Goal: Navigation & Orientation: Find specific page/section

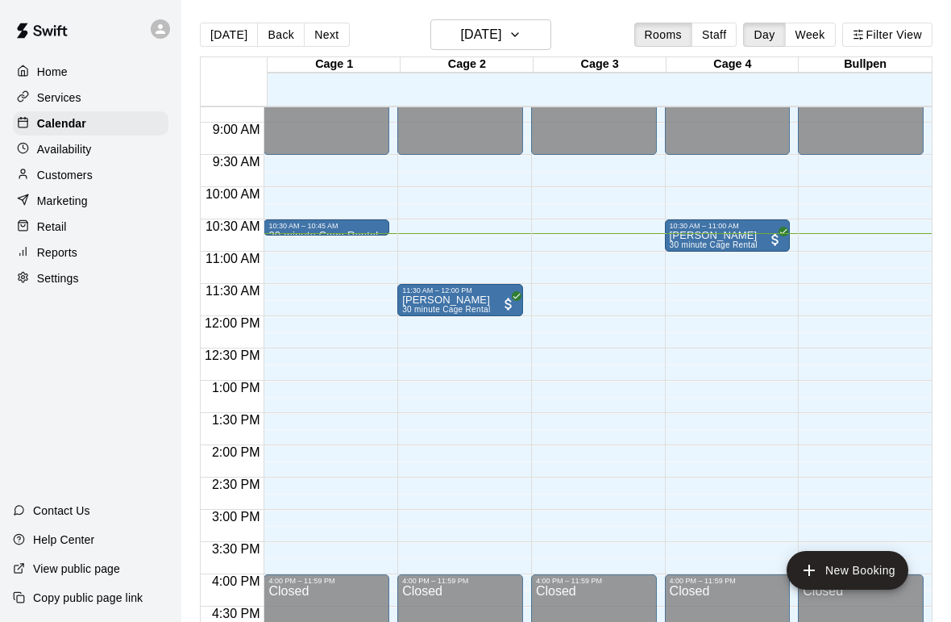
scroll to position [571, 0]
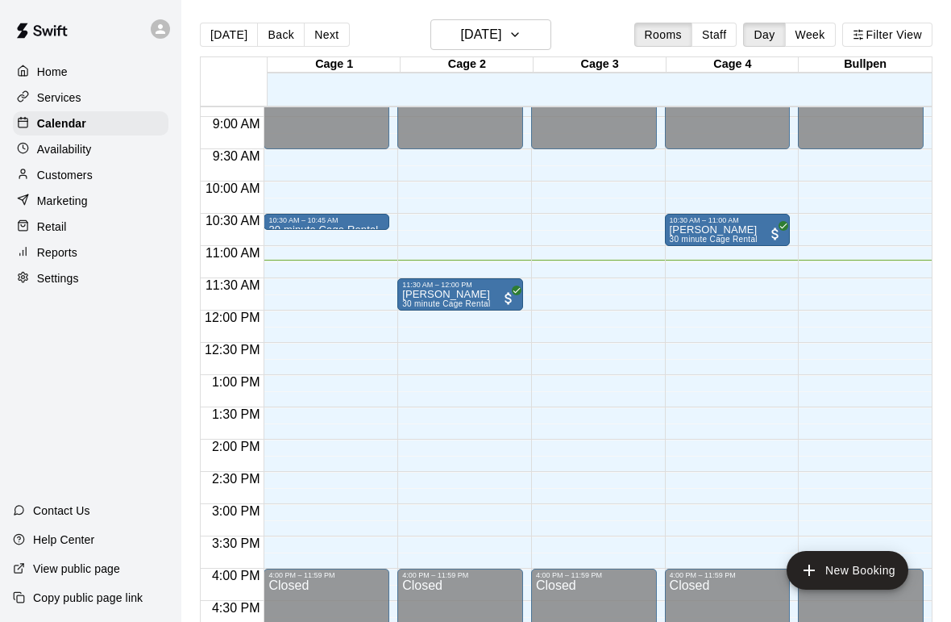
click at [505, 274] on div "12:00 AM – 9:30 AM Closed 11:30 AM – 12:00 PM Grant Hawkins 30 minute Cage Rent…" at bounding box center [460, 310] width 126 height 1548
click at [501, 286] on div "11:30 AM – 12:00 PM" at bounding box center [460, 285] width 116 height 8
click at [495, 297] on div at bounding box center [475, 311] width 951 height 622
click at [477, 288] on div "11:30 AM – 12:00 PM" at bounding box center [460, 285] width 116 height 8
click at [617, 339] on div at bounding box center [475, 311] width 951 height 622
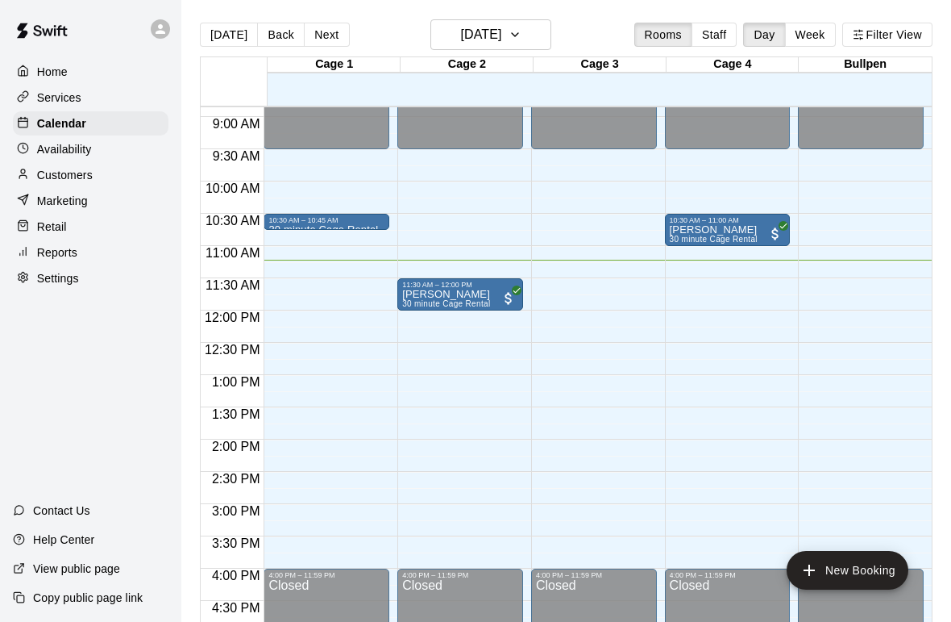
click at [465, 286] on div "11:30 AM – 12:00 PM" at bounding box center [460, 285] width 116 height 8
click at [527, 340] on div at bounding box center [475, 311] width 951 height 622
click at [464, 286] on div "11:30 AM – 12:00 PM" at bounding box center [460, 285] width 116 height 8
click at [715, 231] on div at bounding box center [475, 311] width 951 height 622
click at [735, 230] on p "[PERSON_NAME]" at bounding box center [714, 230] width 88 height 0
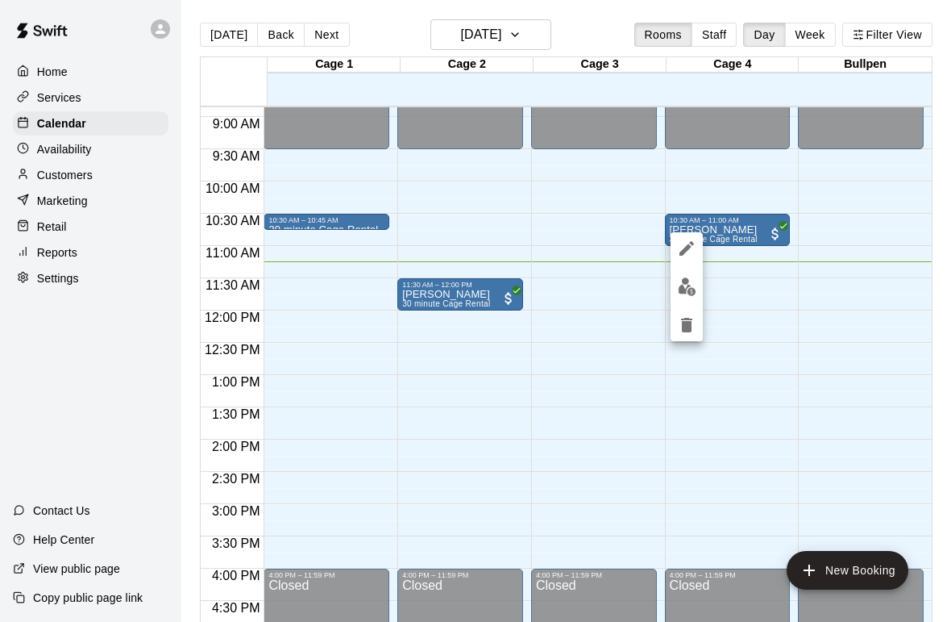
click at [690, 288] on img "edit" at bounding box center [687, 286] width 19 height 19
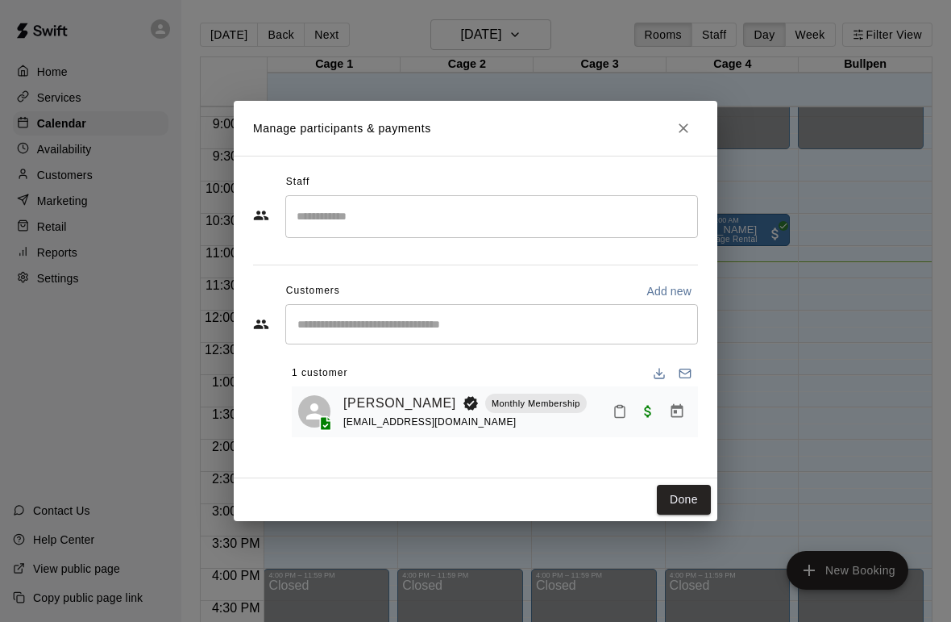
click at [684, 122] on icon "Close" at bounding box center [684, 128] width 16 height 16
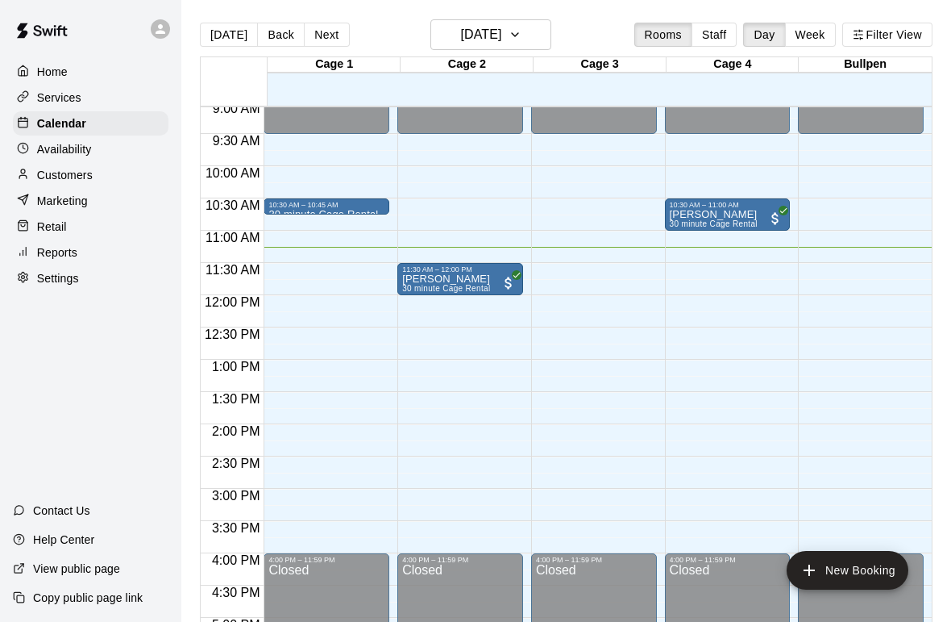
scroll to position [605, 0]
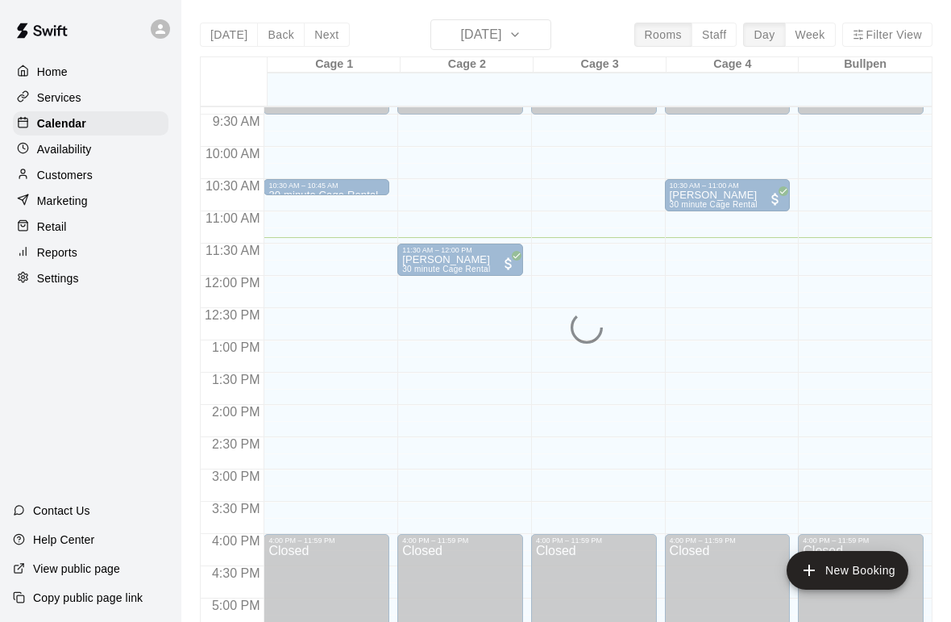
click at [87, 176] on p "Customers" at bounding box center [65, 175] width 56 height 16
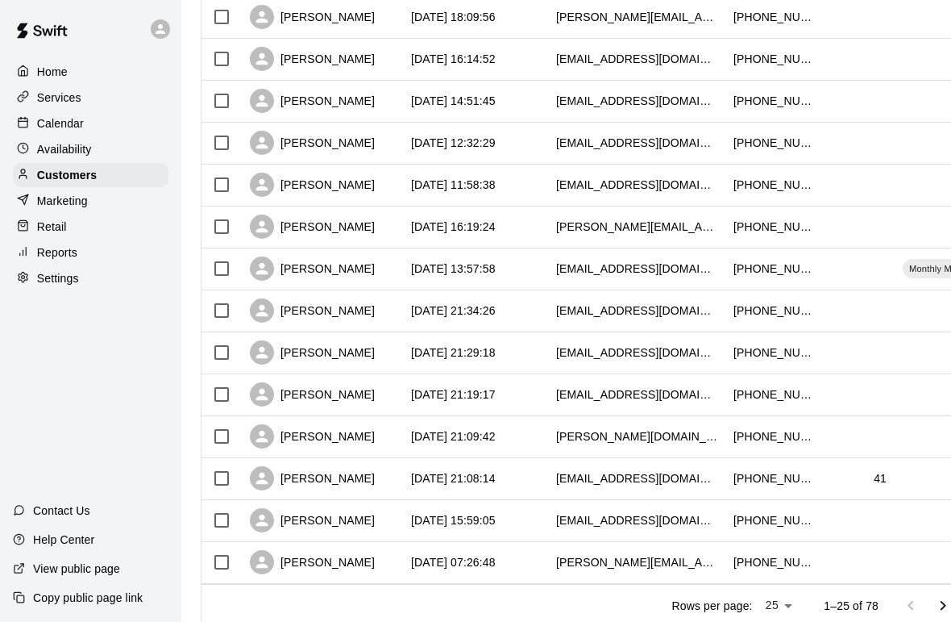
scroll to position [771, 0]
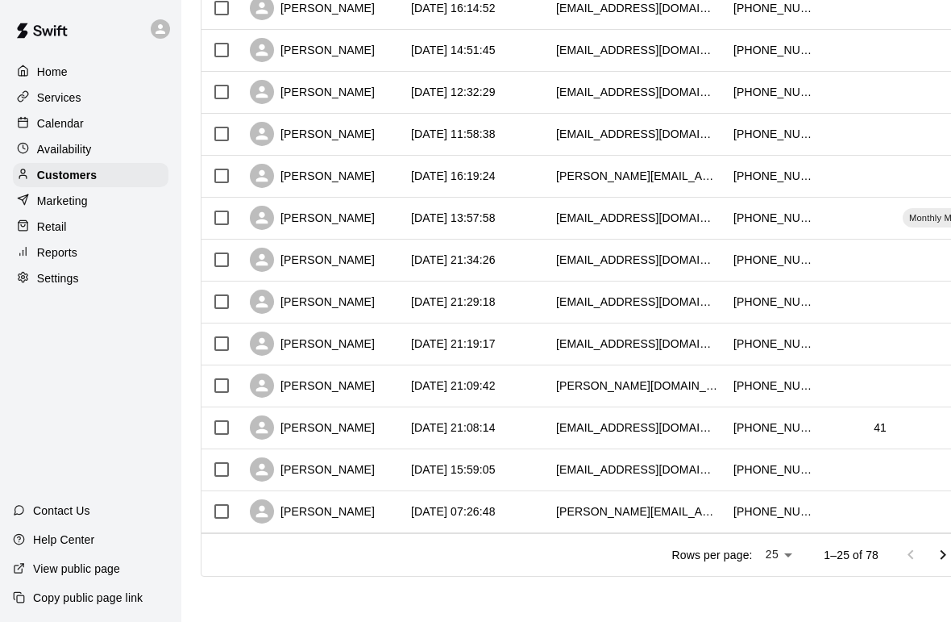
click at [44, 73] on p "Home" at bounding box center [52, 72] width 31 height 16
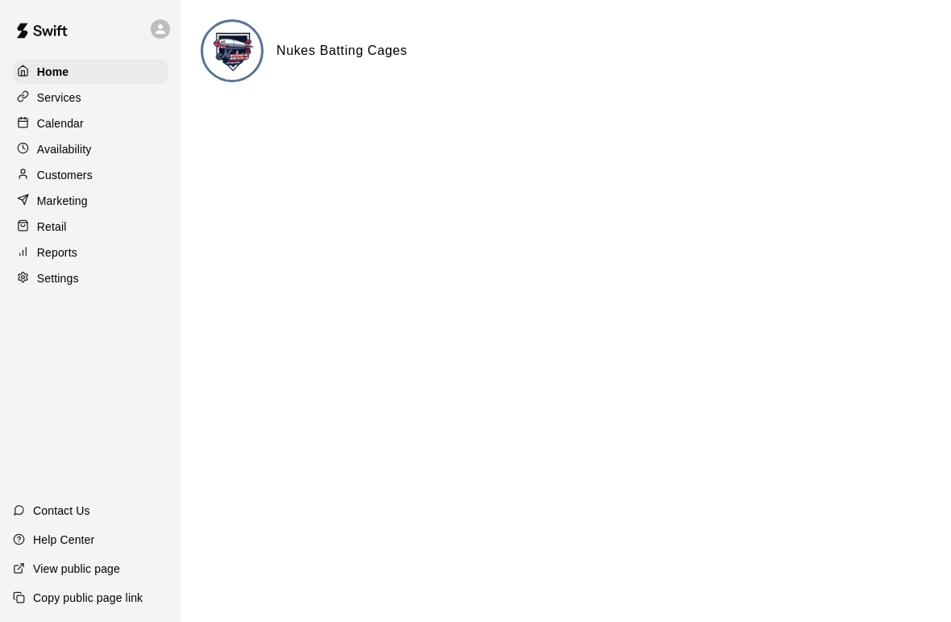
click at [50, 94] on p "Services" at bounding box center [59, 97] width 44 height 16
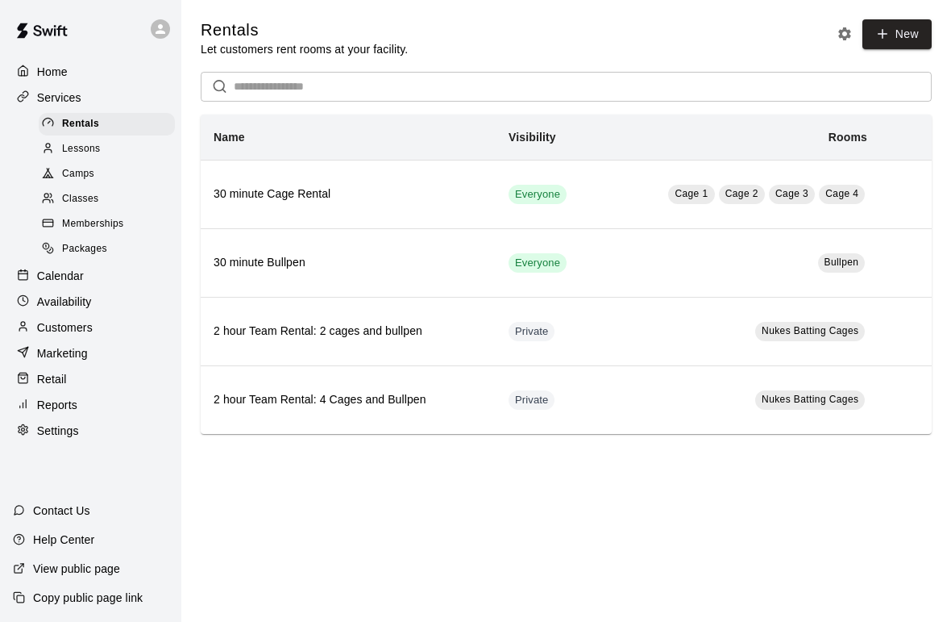
click at [85, 220] on span "Memberships" at bounding box center [92, 224] width 61 height 16
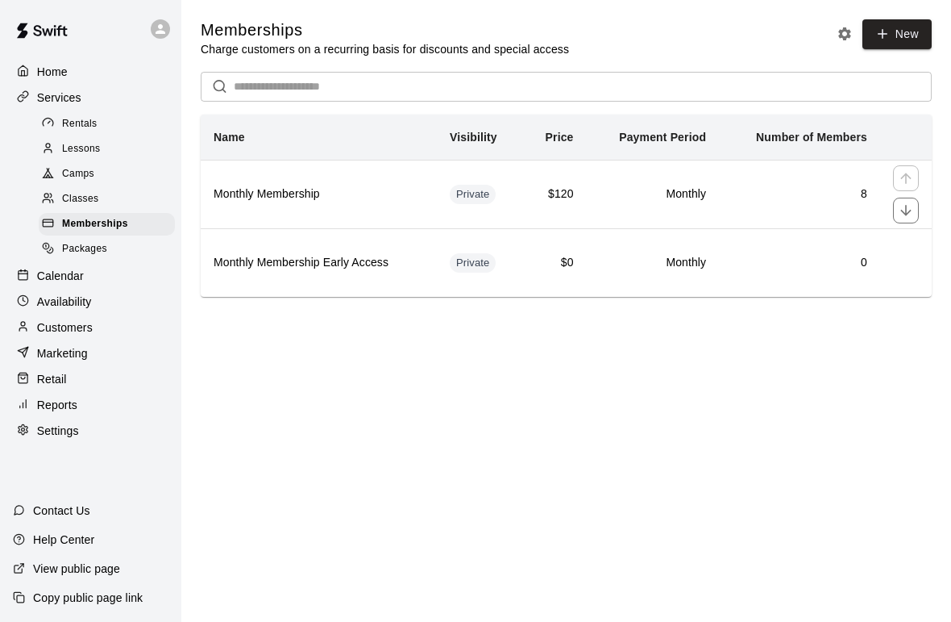
click at [253, 194] on h6 "Monthly Membership" at bounding box center [319, 194] width 210 height 18
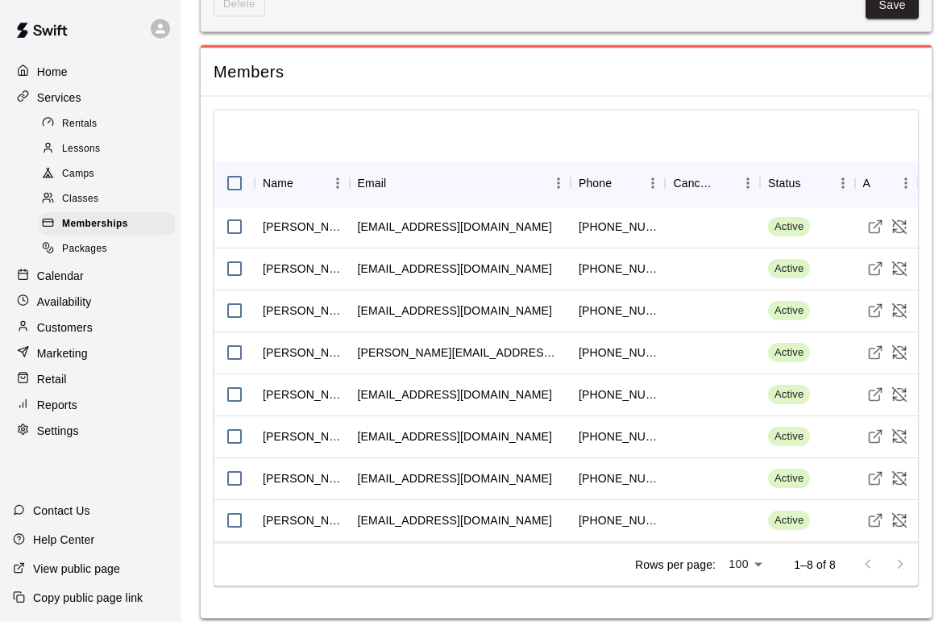
scroll to position [359, 0]
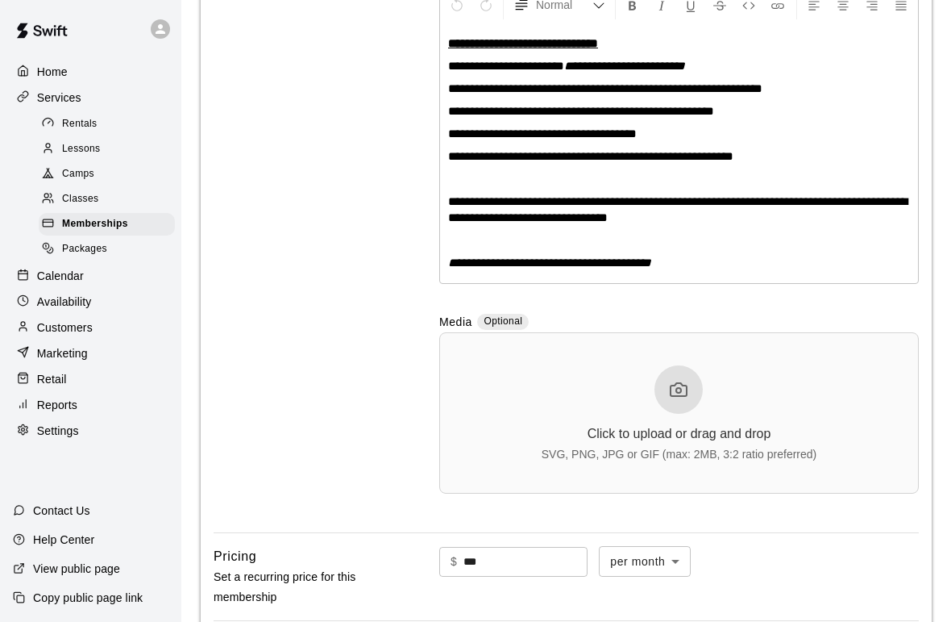
click at [48, 62] on div "Home" at bounding box center [91, 72] width 156 height 24
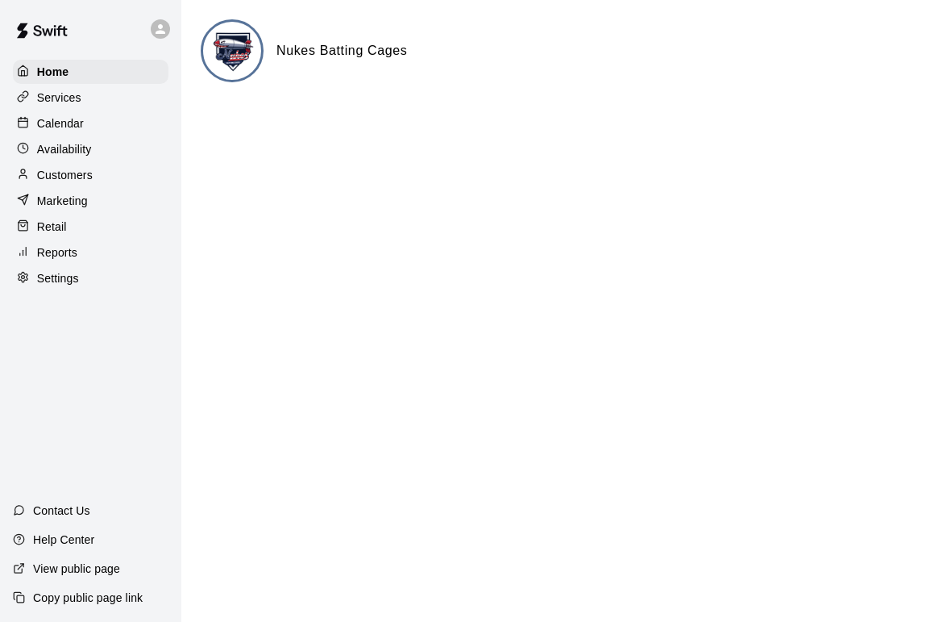
click at [81, 93] on p "Services" at bounding box center [59, 97] width 44 height 16
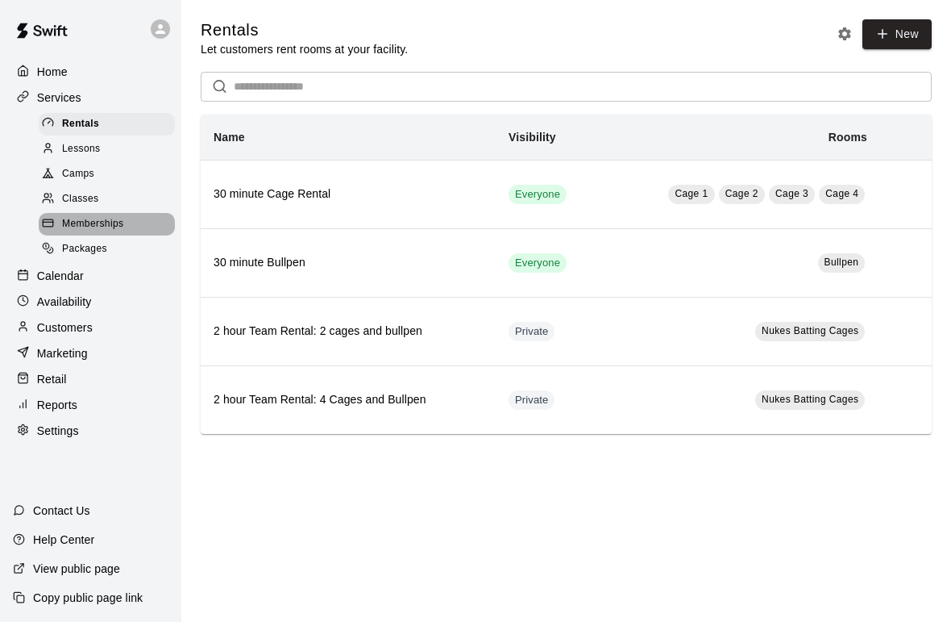
click at [101, 219] on span "Memberships" at bounding box center [92, 224] width 61 height 16
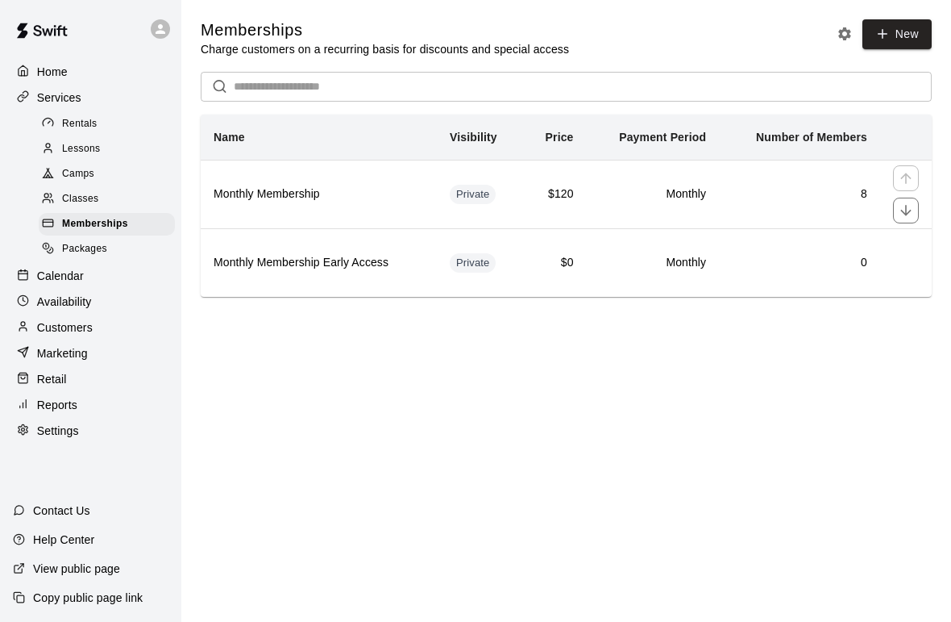
click at [356, 184] on th "Monthly Membership" at bounding box center [319, 194] width 236 height 69
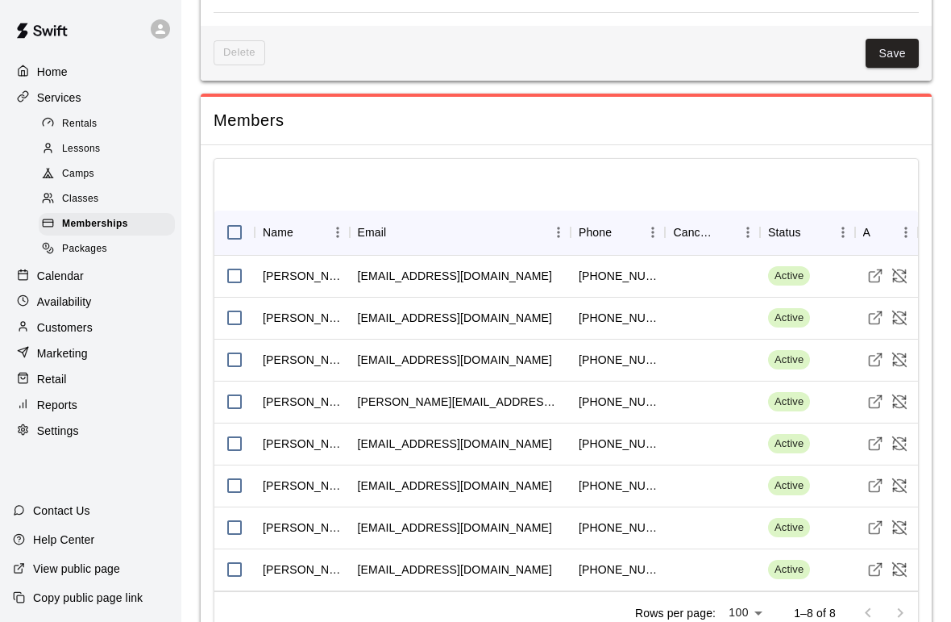
scroll to position [1435, 0]
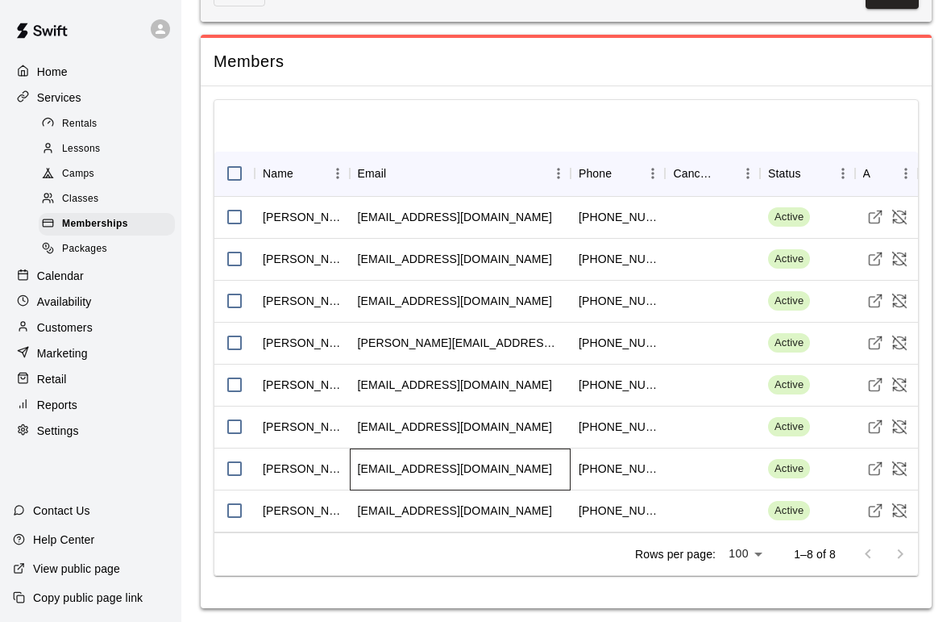
click at [420, 452] on div "mepenrod@gmail.com" at bounding box center [460, 469] width 221 height 42
click at [77, 325] on p "Customers" at bounding box center [65, 327] width 56 height 16
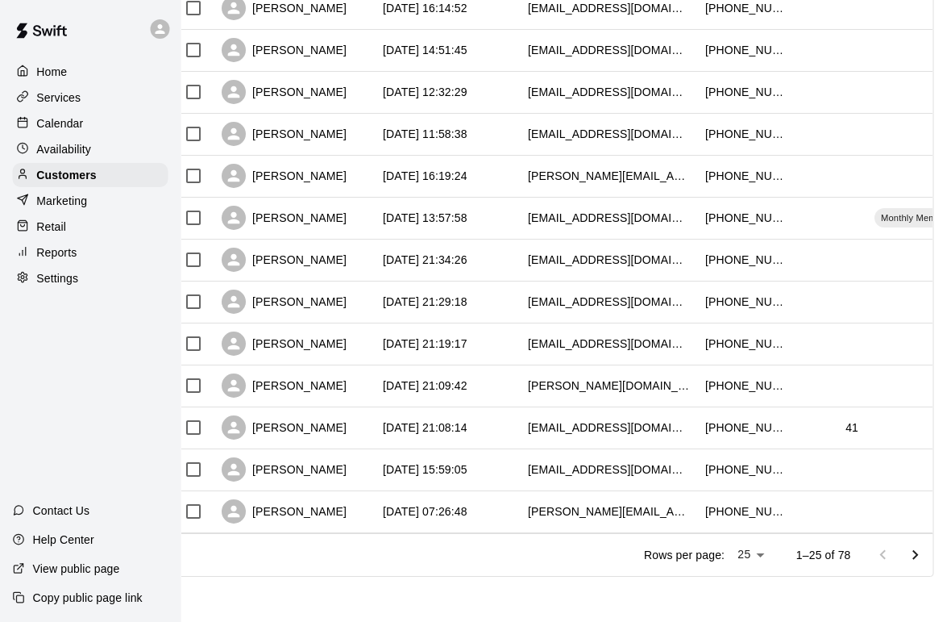
scroll to position [771, 28]
click at [919, 546] on icon "Go to next page" at bounding box center [914, 554] width 19 height 19
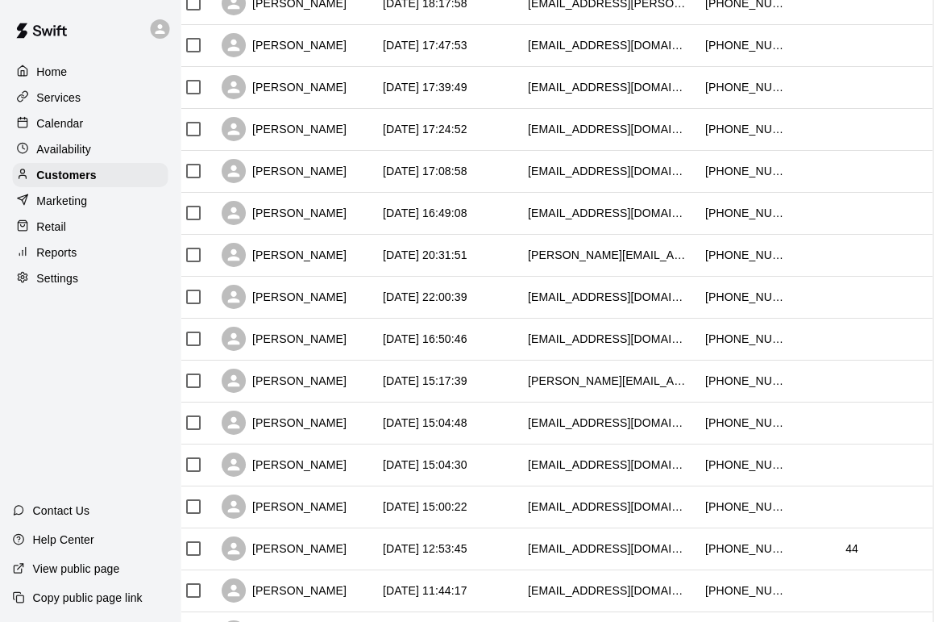
scroll to position [605, 27]
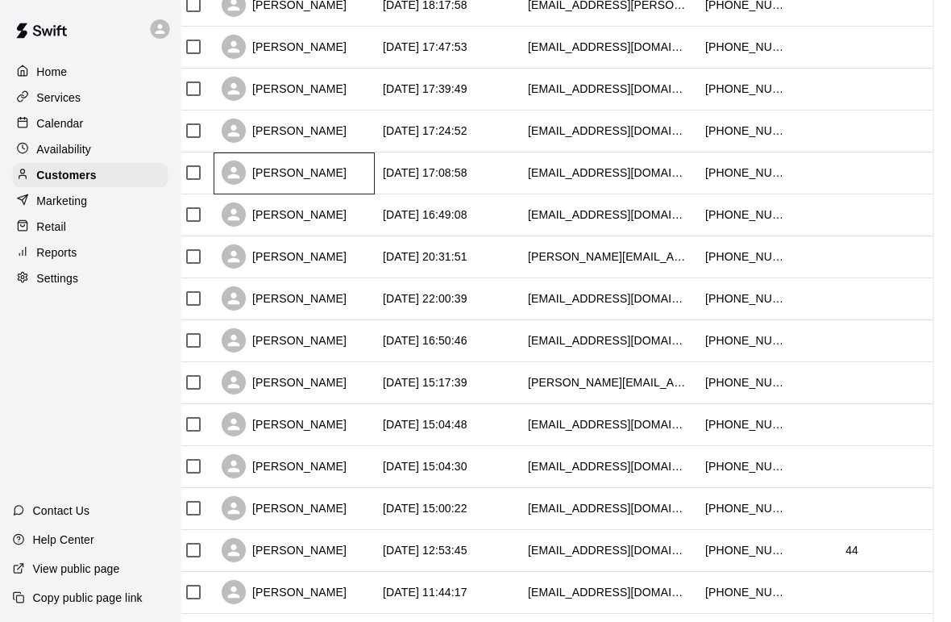
click at [283, 181] on div "Mike Moreau" at bounding box center [285, 172] width 125 height 24
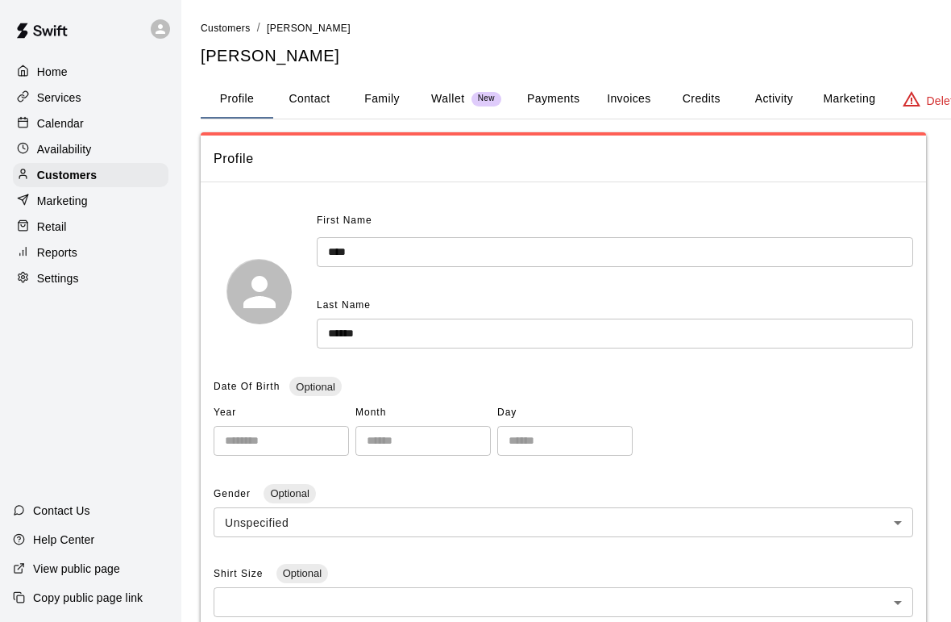
click at [692, 85] on button "Credits" at bounding box center [701, 99] width 73 height 39
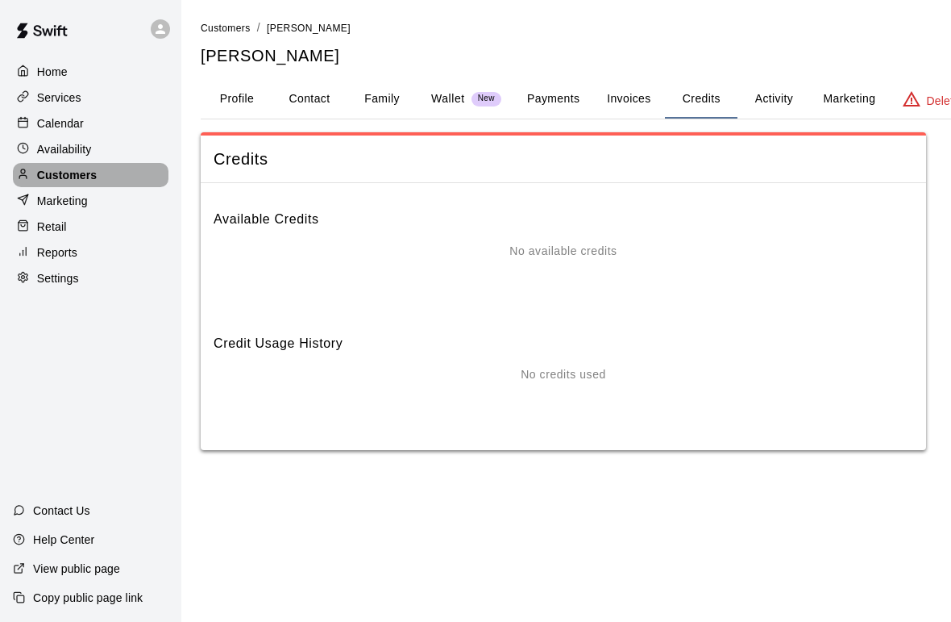
click at [44, 170] on p "Customers" at bounding box center [67, 175] width 60 height 16
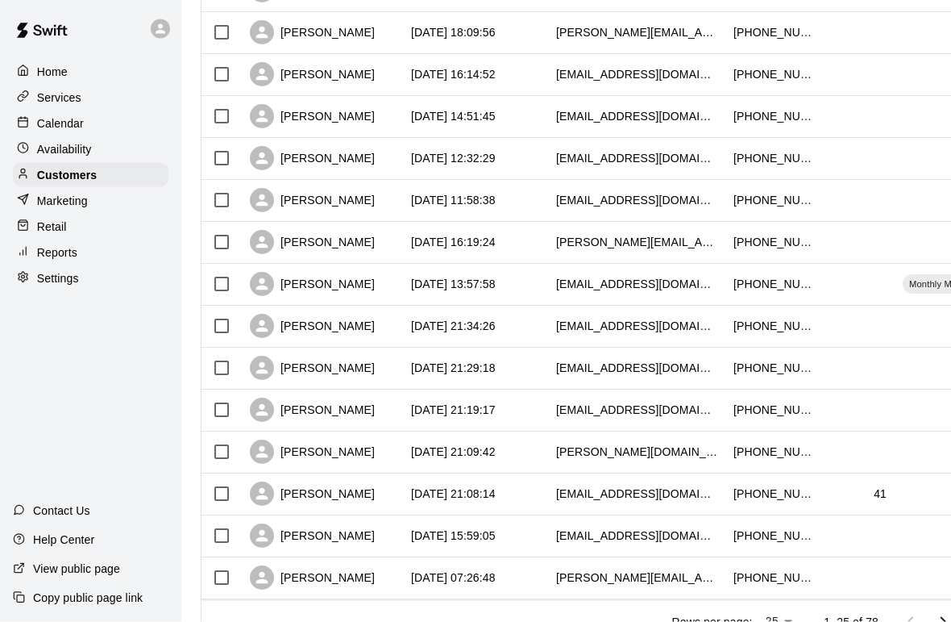
scroll to position [771, 0]
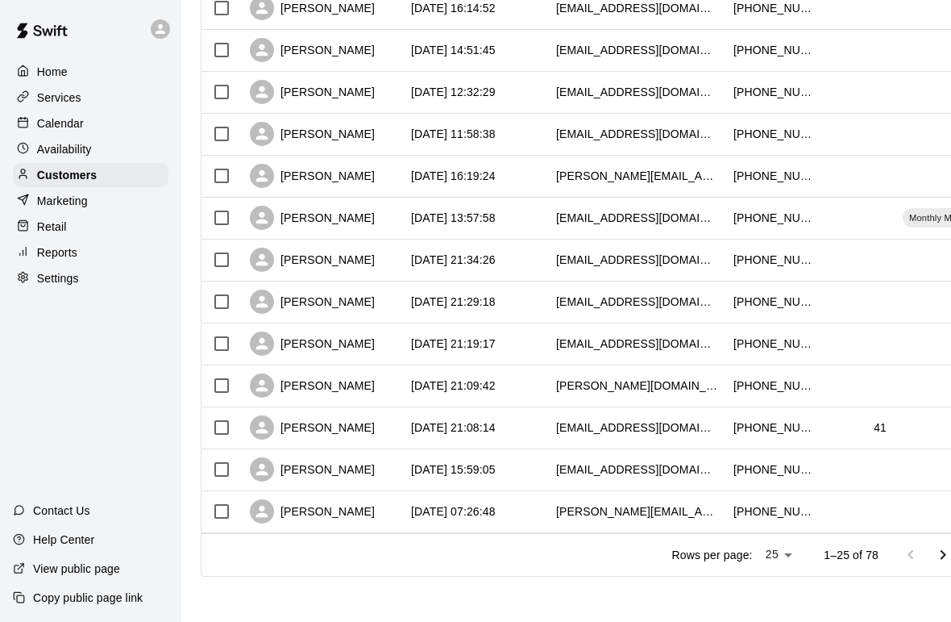
click at [942, 548] on icon "Go to next page" at bounding box center [943, 554] width 19 height 19
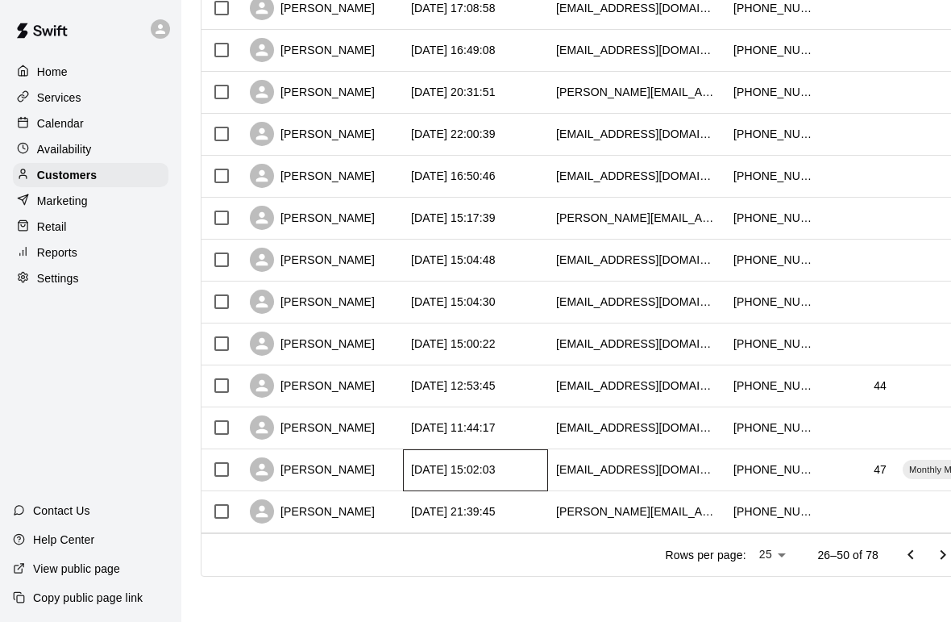
click at [413, 475] on div "2025-09-30 15:02:03" at bounding box center [453, 469] width 85 height 16
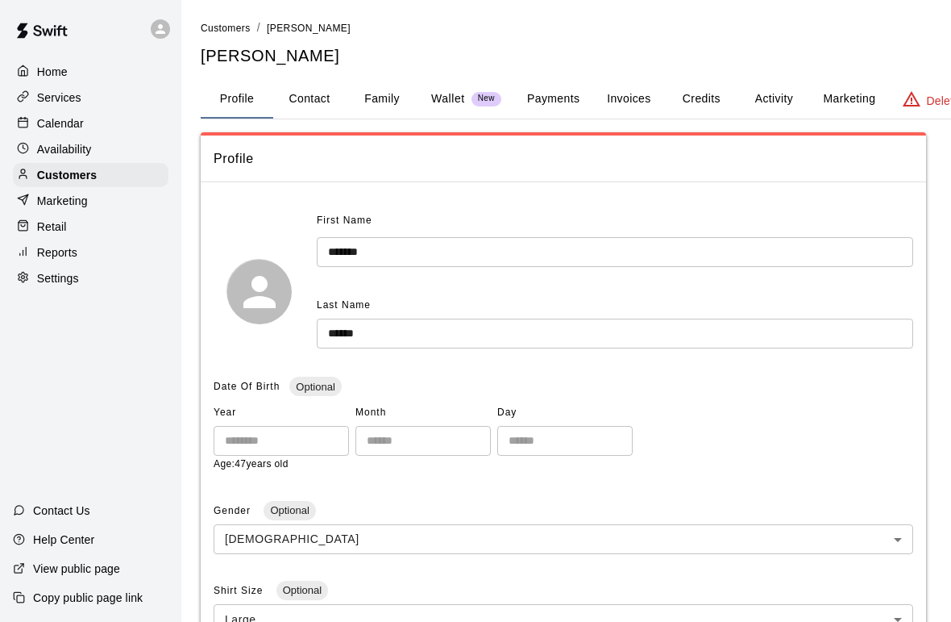
click at [696, 87] on button "Credits" at bounding box center [701, 99] width 73 height 39
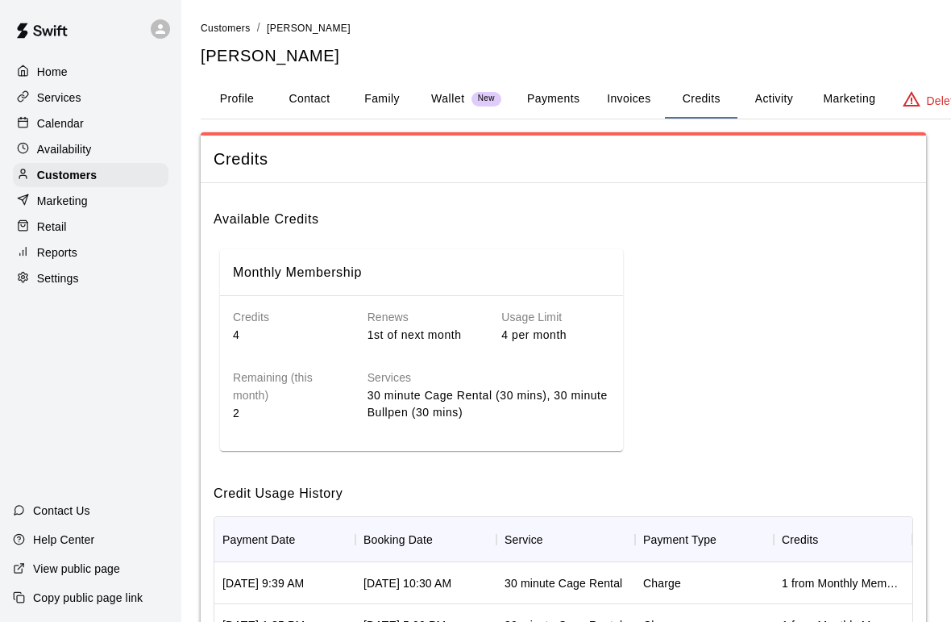
click at [64, 173] on p "Customers" at bounding box center [67, 175] width 60 height 16
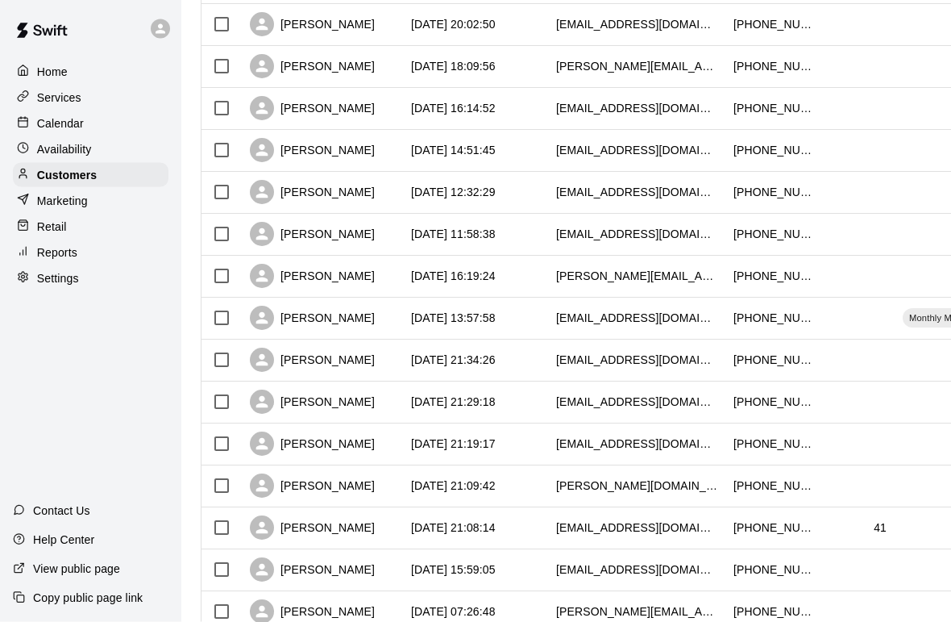
scroll to position [771, 0]
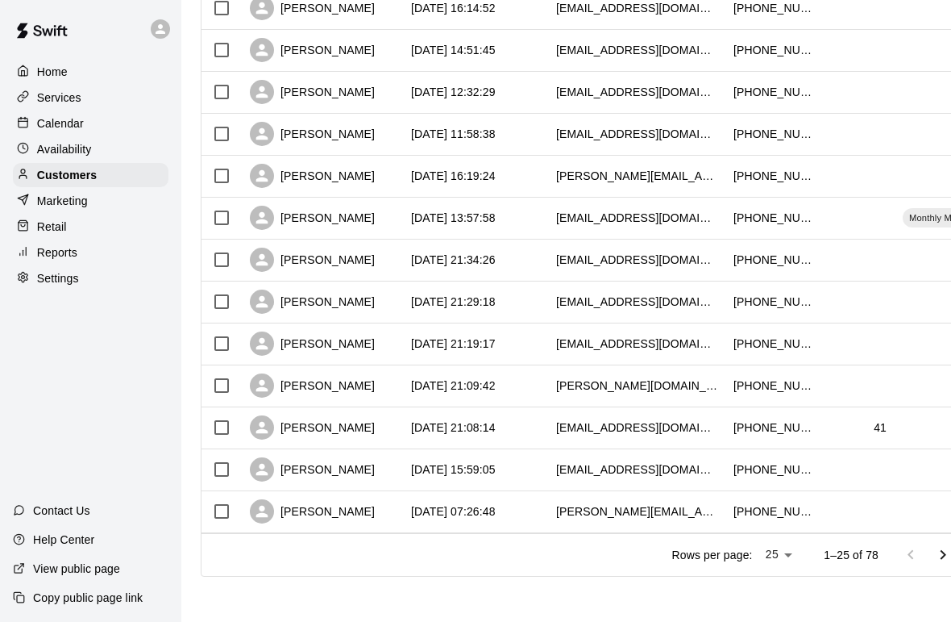
click at [942, 555] on icon "Go to next page" at bounding box center [943, 554] width 19 height 19
click at [932, 546] on button "Go to next page" at bounding box center [943, 555] width 32 height 32
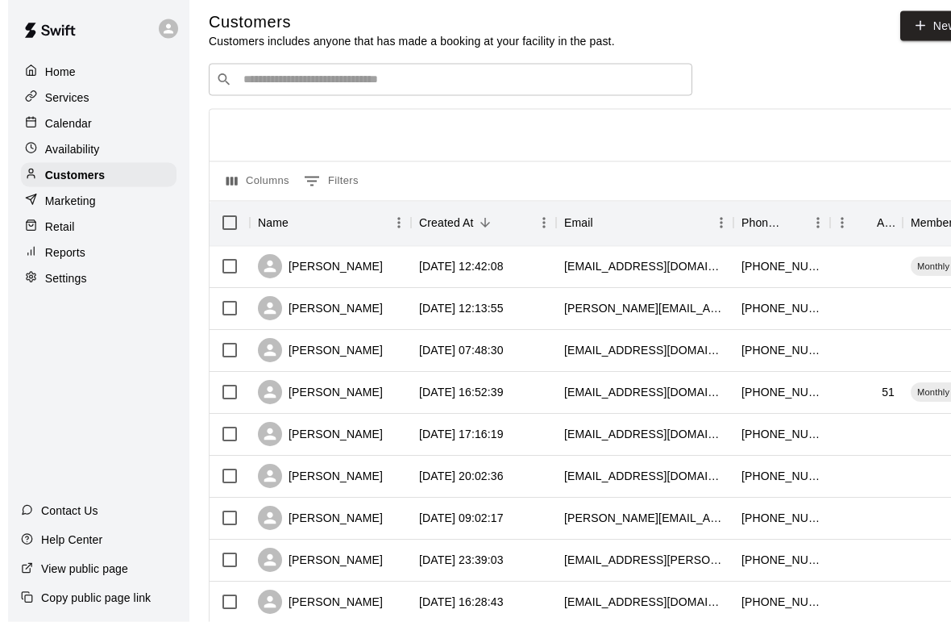
scroll to position [8, 0]
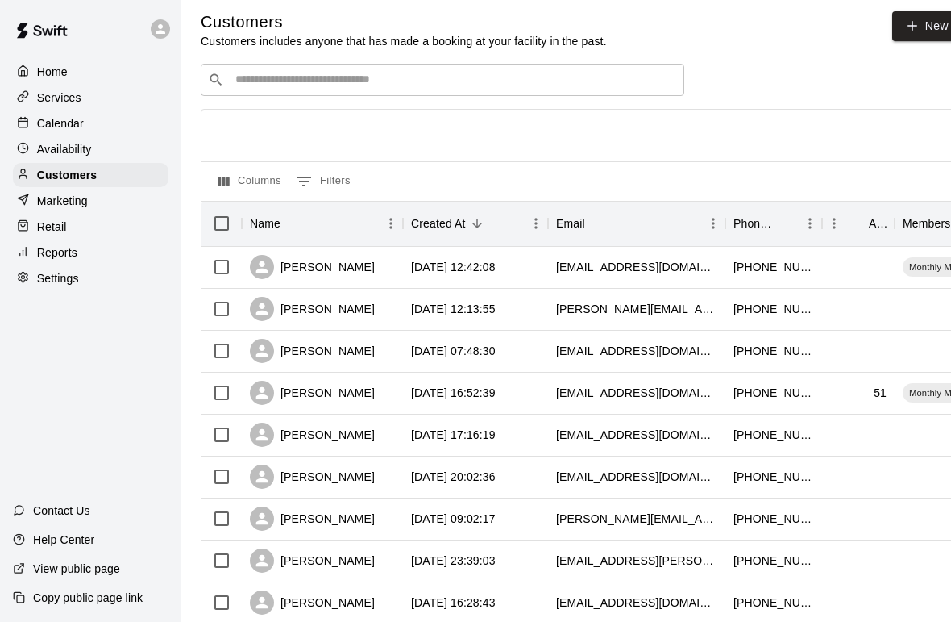
click at [488, 73] on input "Search customers by name or email" at bounding box center [454, 80] width 447 height 16
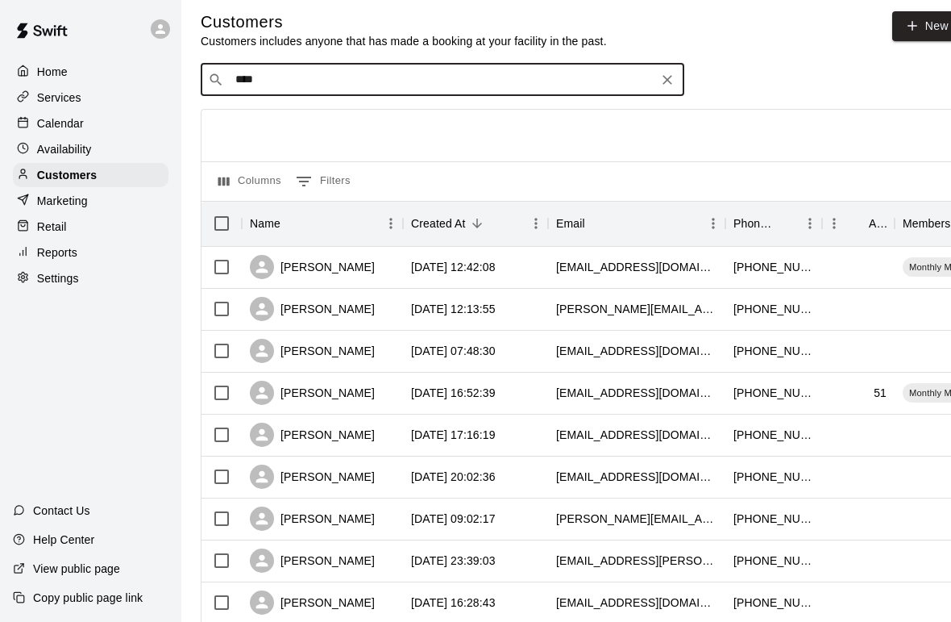
type input "*****"
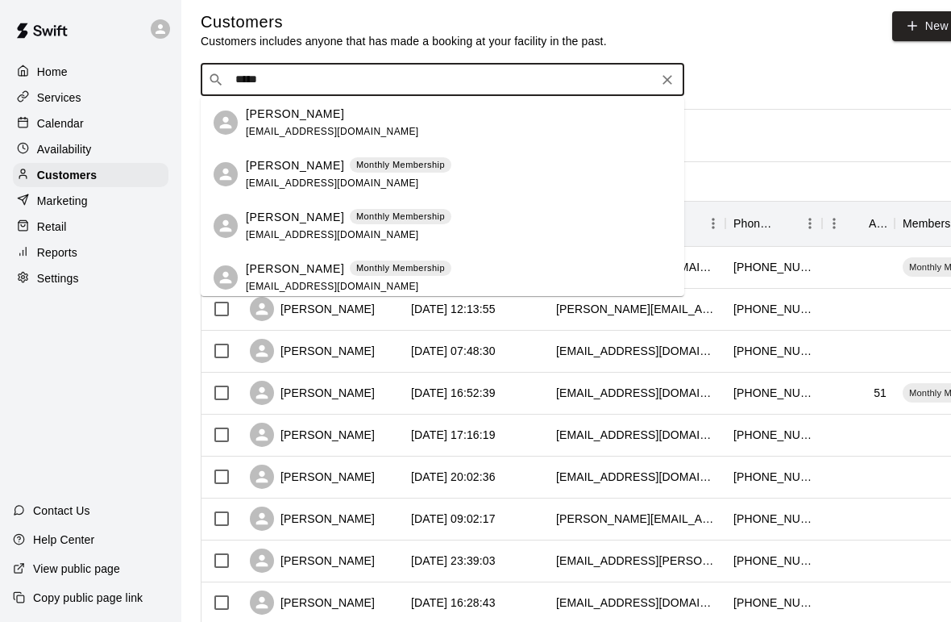
click at [275, 166] on p "Steve Wilcox" at bounding box center [295, 165] width 98 height 17
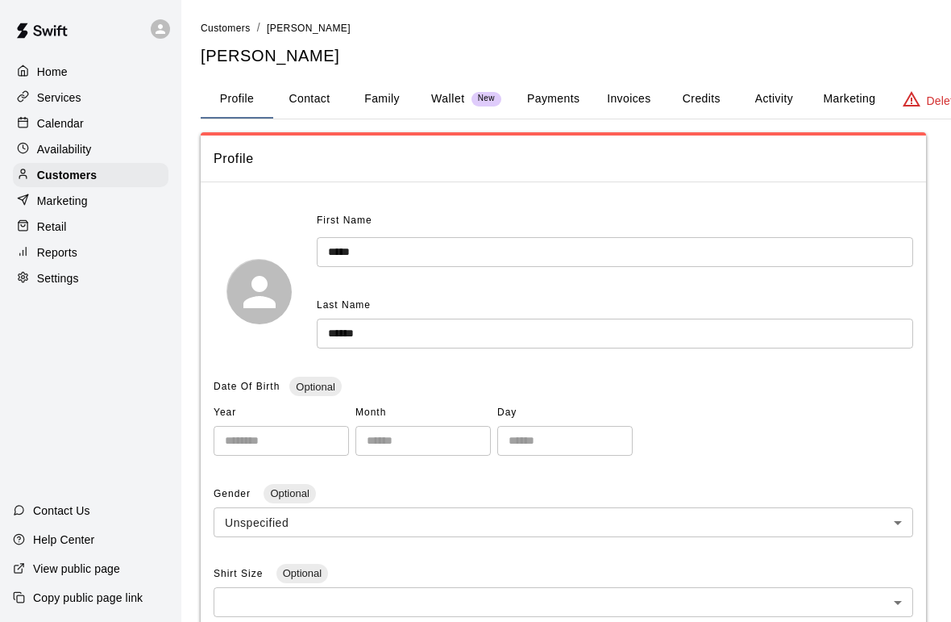
click at [718, 92] on button "Credits" at bounding box center [701, 99] width 73 height 39
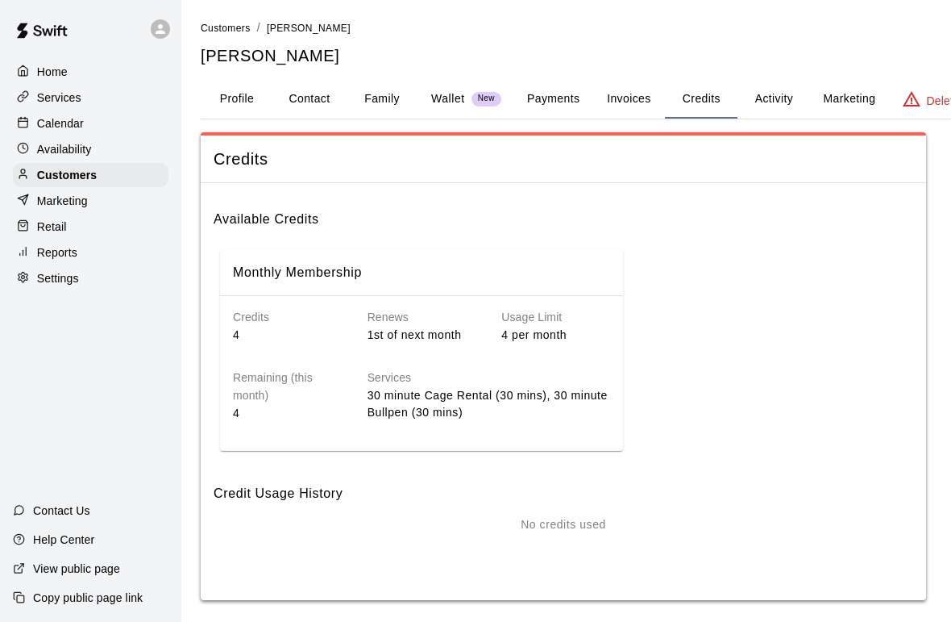
click at [89, 122] on div "Calendar" at bounding box center [91, 123] width 156 height 24
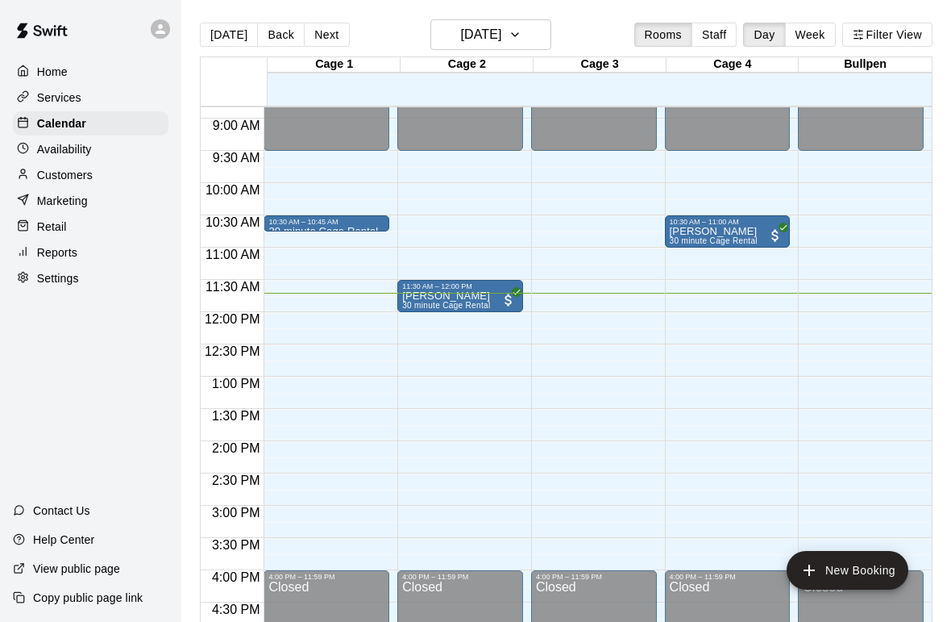
scroll to position [568, 0]
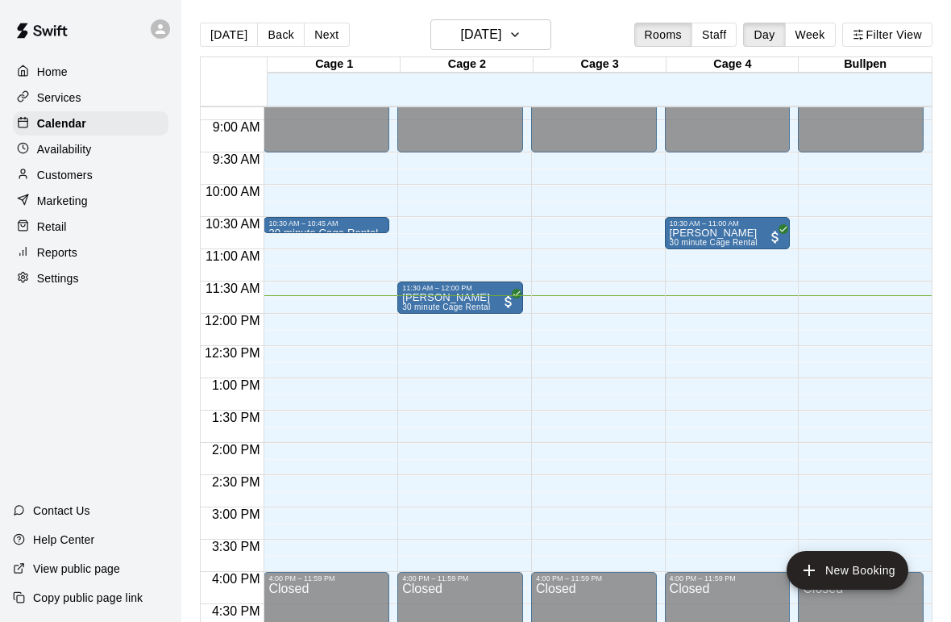
click at [46, 190] on div "Marketing" at bounding box center [91, 201] width 156 height 24
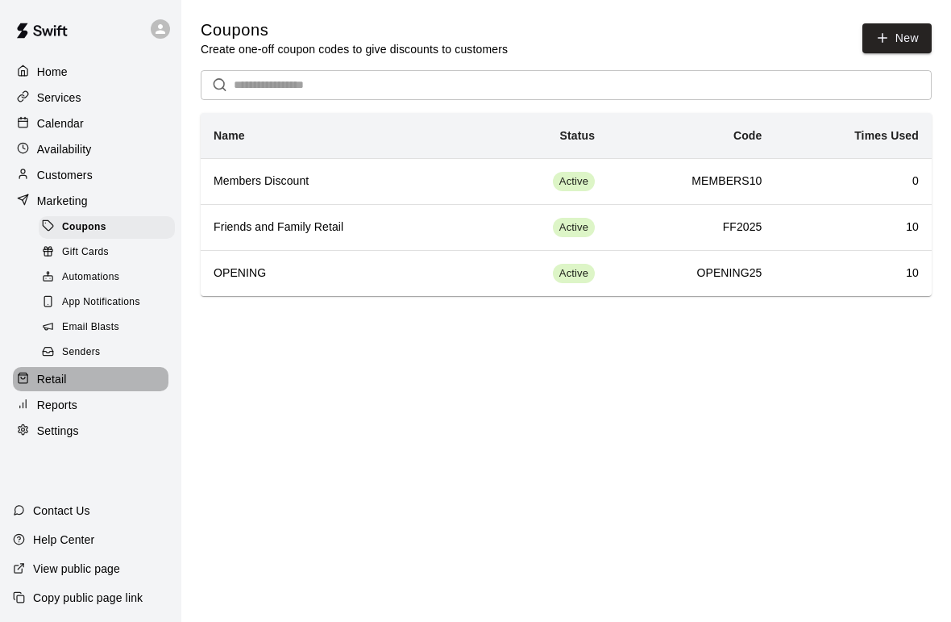
click at [47, 378] on p "Retail" at bounding box center [52, 379] width 30 height 16
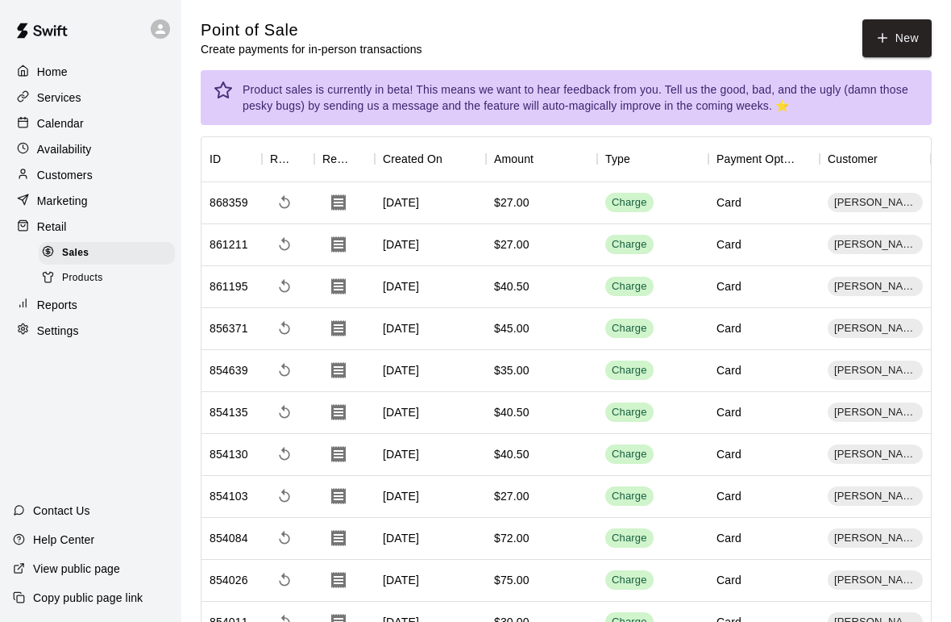
click at [52, 302] on p "Reports" at bounding box center [57, 305] width 40 height 16
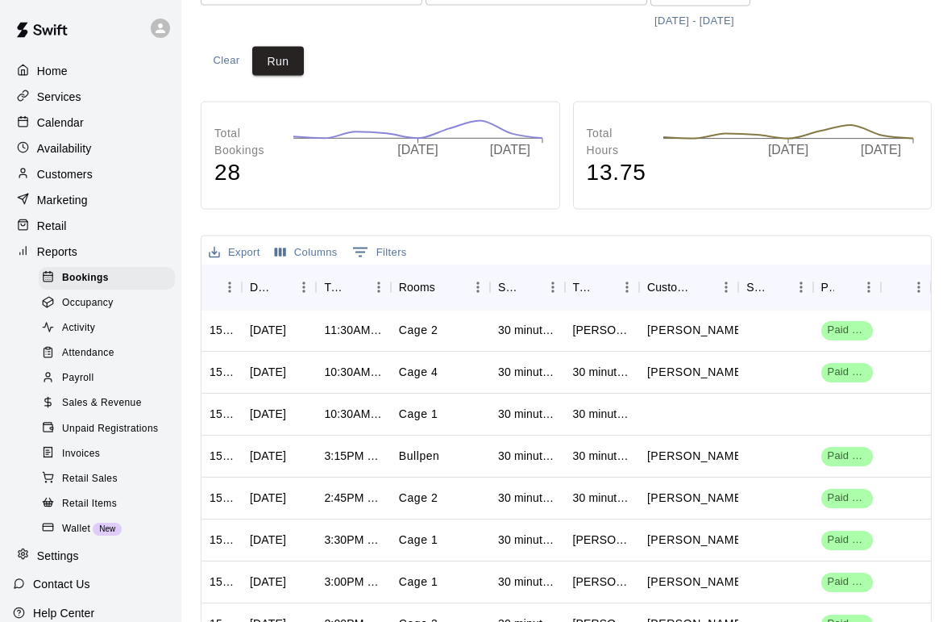
scroll to position [179, 0]
click at [600, 408] on div "30 minute Cage Rental" at bounding box center [602, 414] width 58 height 16
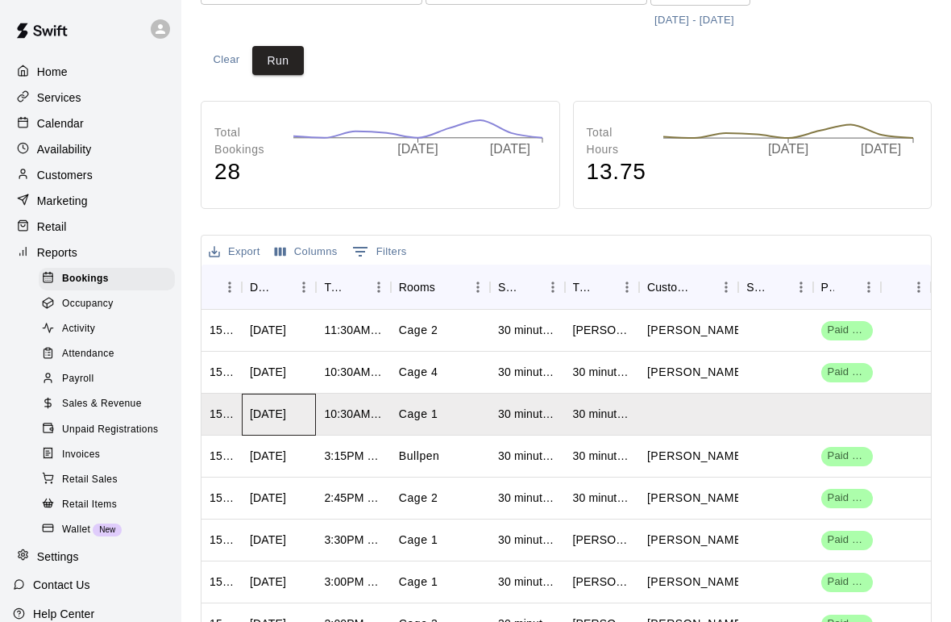
click at [255, 410] on div "Sun, Oct 12, 2025" at bounding box center [268, 414] width 36 height 16
click at [256, 417] on div "Sun, Oct 12, 2025" at bounding box center [268, 414] width 36 height 16
click at [49, 178] on p "Customers" at bounding box center [65, 175] width 56 height 16
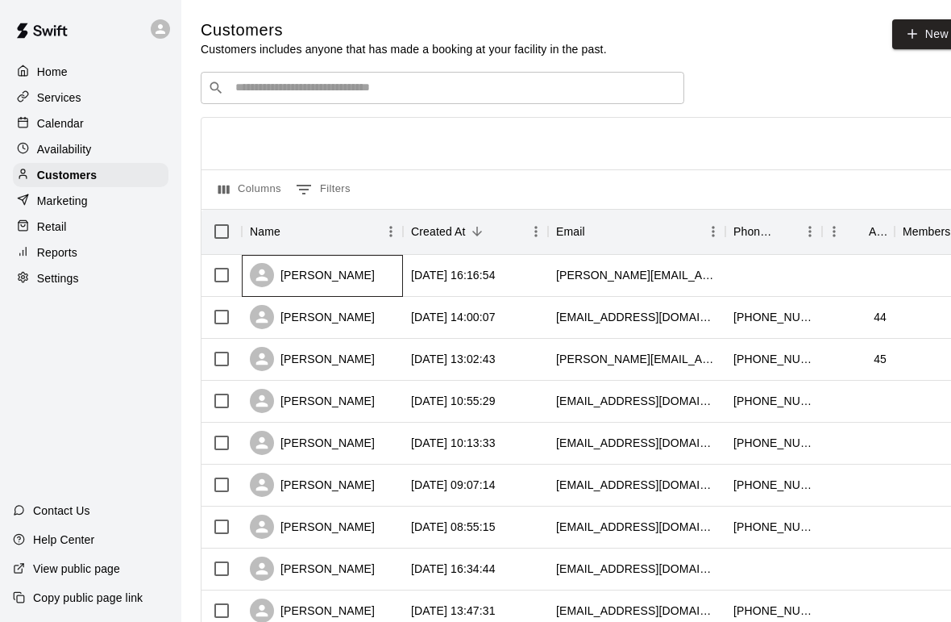
click at [293, 275] on div "Josh McDaniel" at bounding box center [312, 275] width 125 height 24
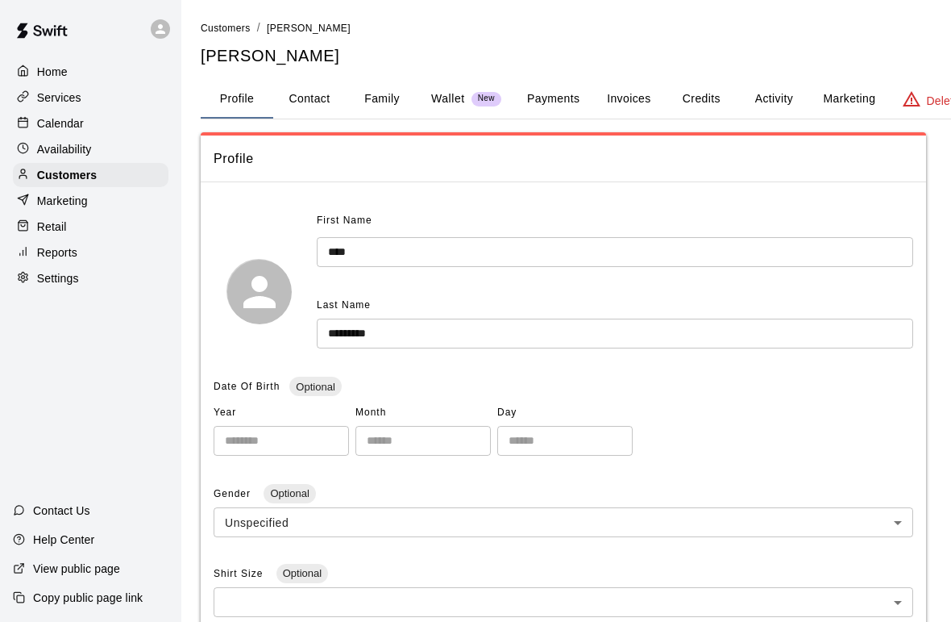
click at [555, 97] on button "Payments" at bounding box center [553, 99] width 78 height 39
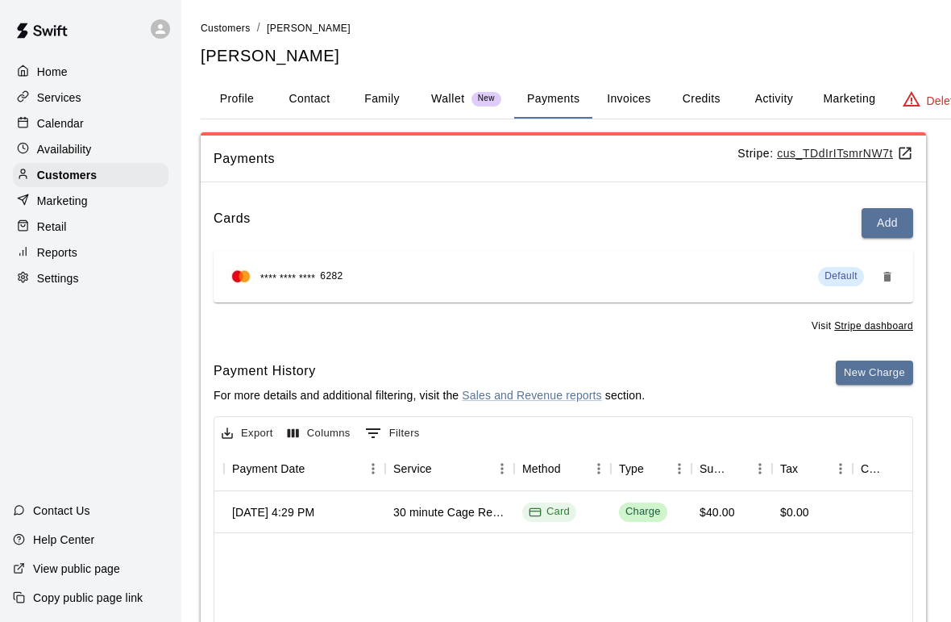
scroll to position [0, 198]
click at [42, 71] on p "Home" at bounding box center [52, 72] width 31 height 16
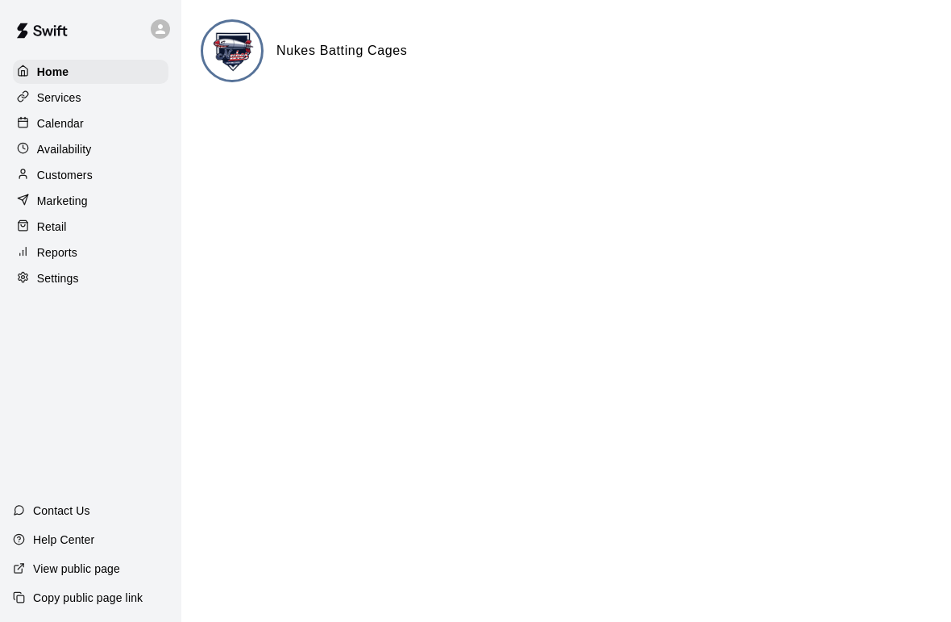
click at [52, 98] on p "Services" at bounding box center [59, 97] width 44 height 16
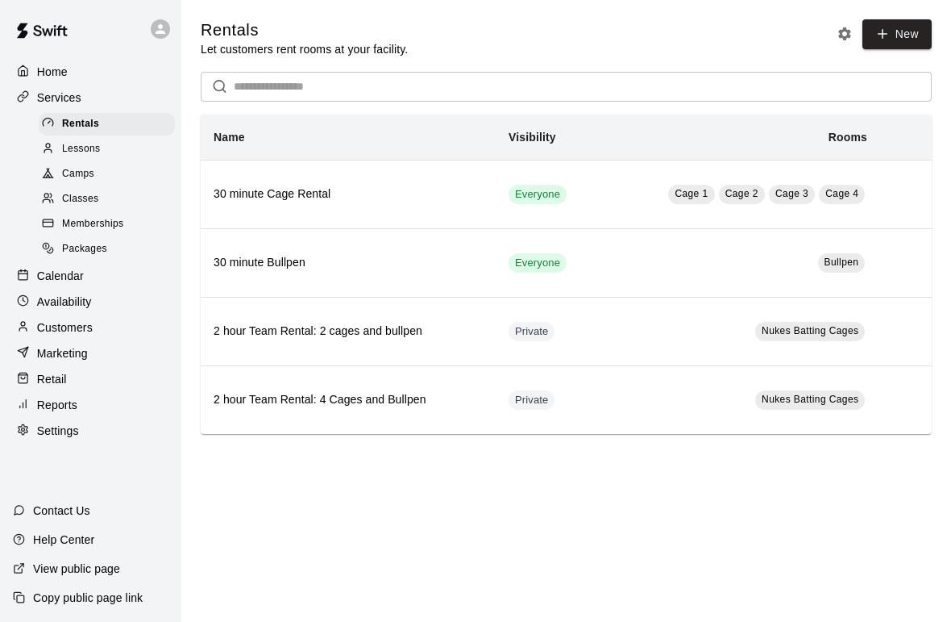
click at [34, 68] on div at bounding box center [27, 71] width 20 height 15
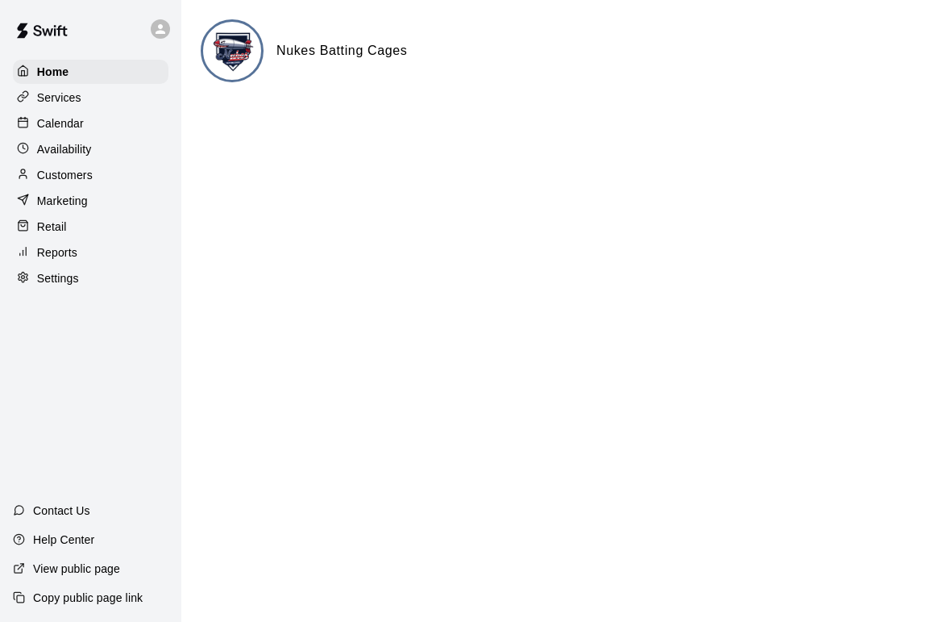
click at [62, 129] on p "Calendar" at bounding box center [60, 123] width 47 height 16
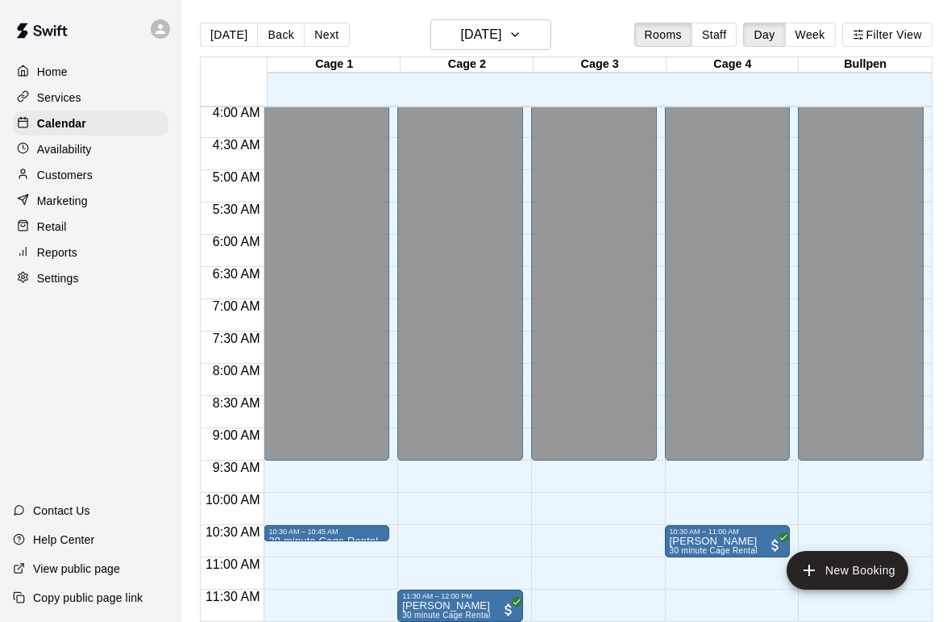
scroll to position [267, 0]
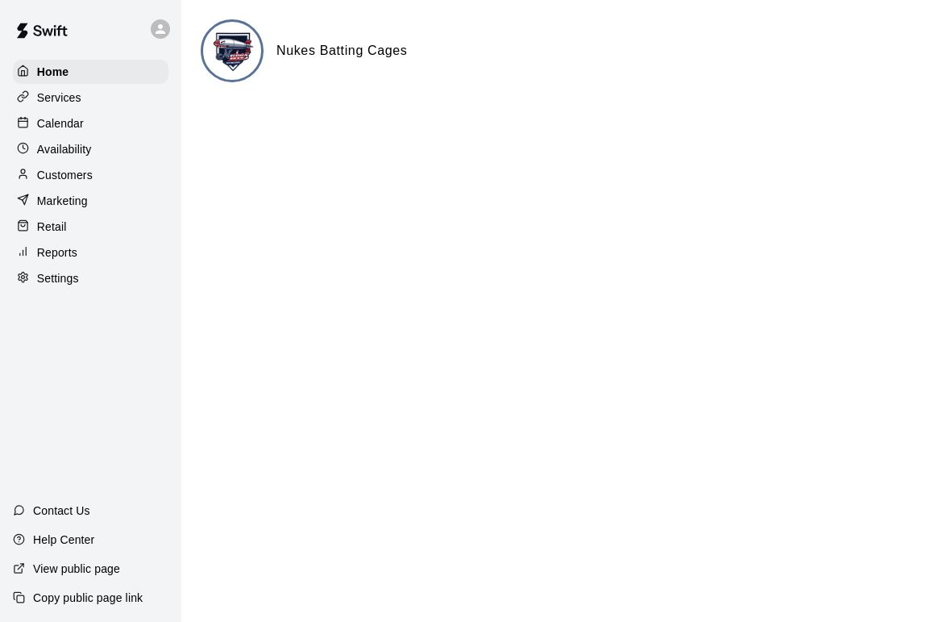
click at [60, 133] on div "Calendar" at bounding box center [91, 123] width 156 height 24
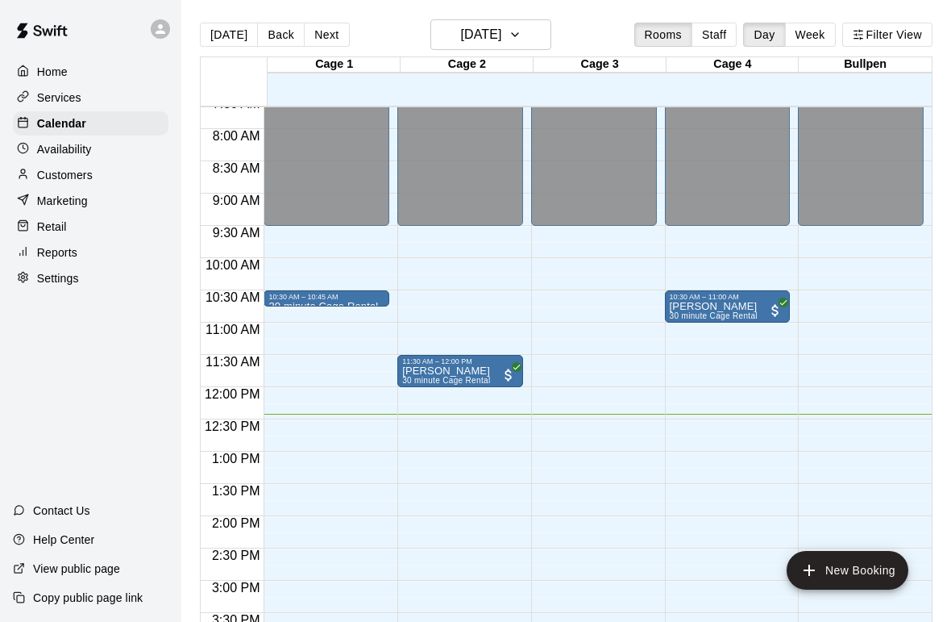
scroll to position [493, 0]
